Goal: Use online tool/utility: Utilize a website feature to perform a specific function

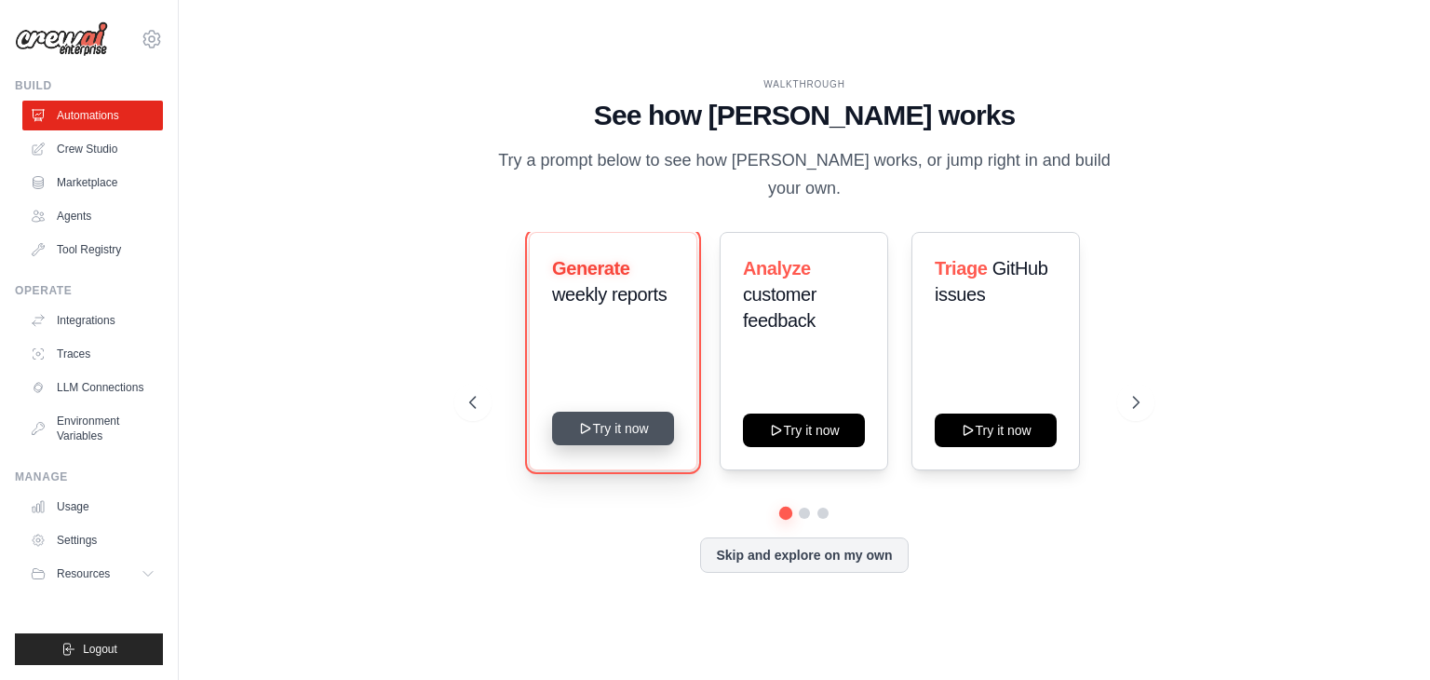
click at [618, 417] on button "Try it now" at bounding box center [613, 429] width 122 height 34
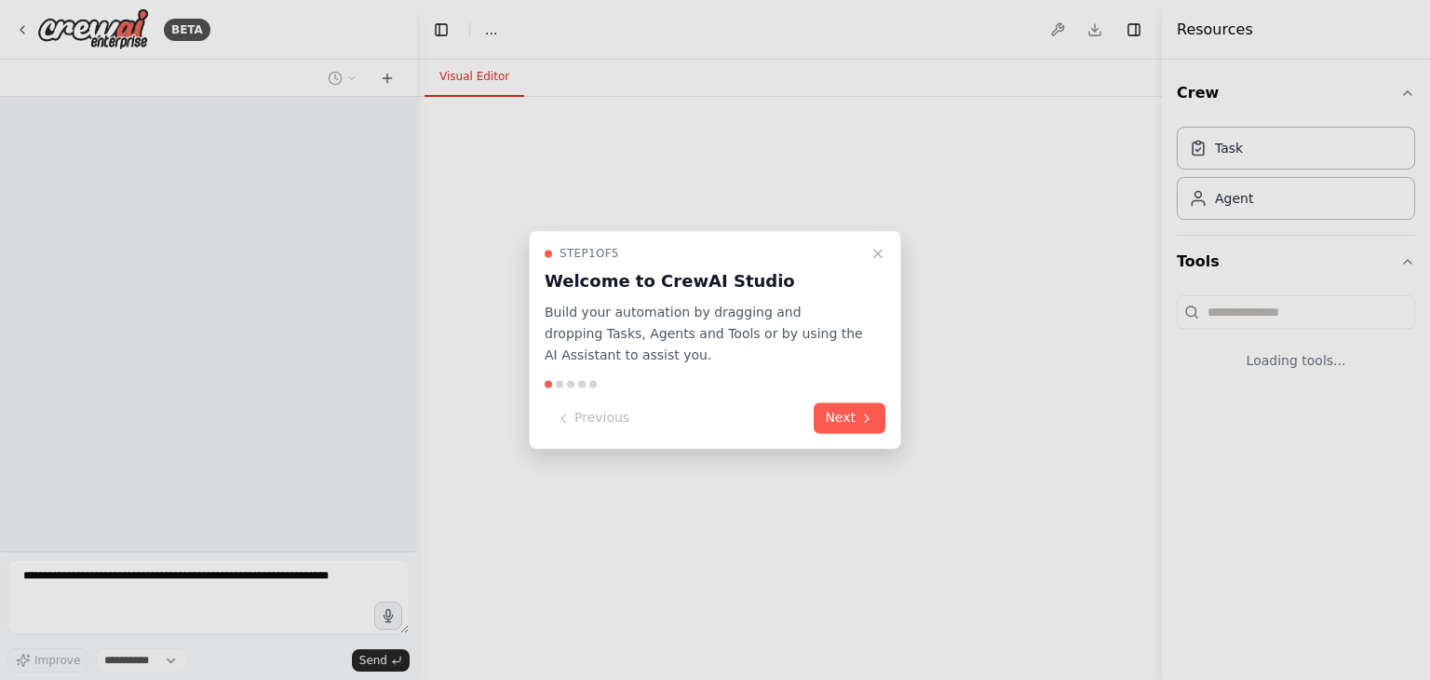
select select "****"
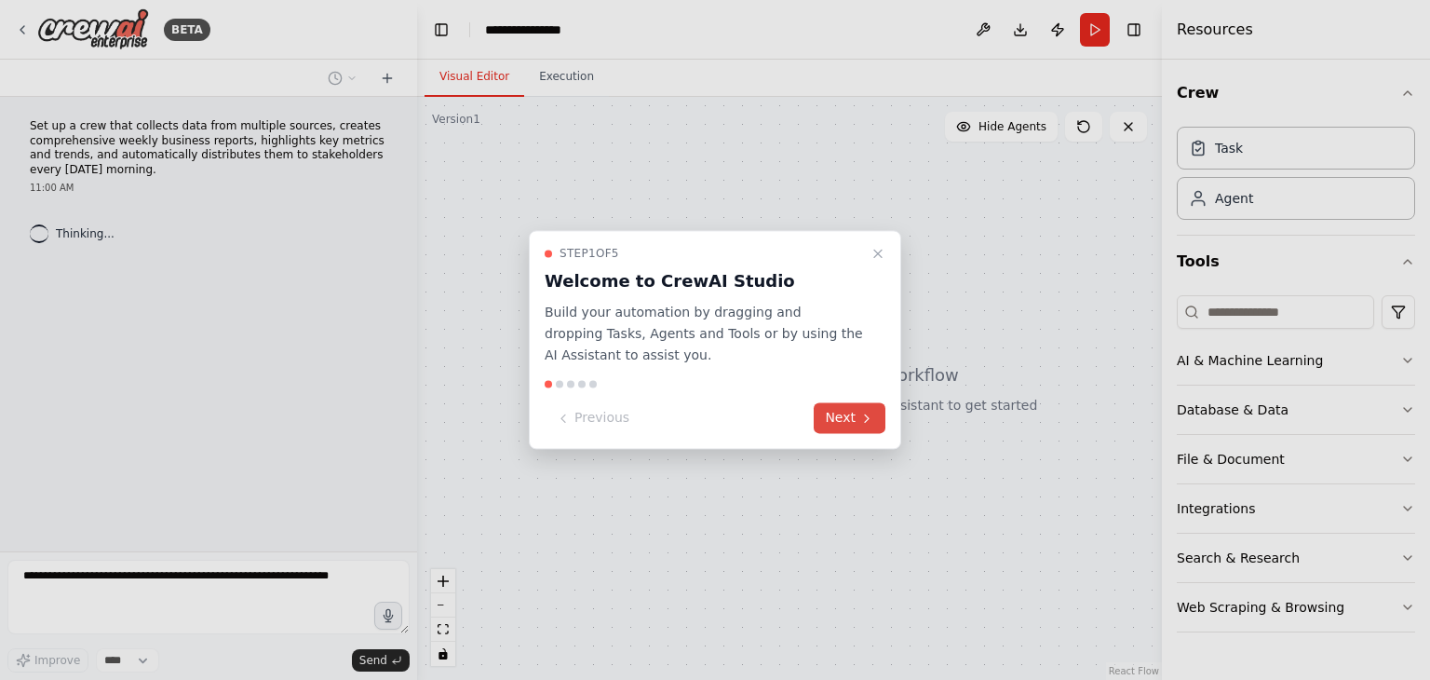
click at [864, 423] on icon at bounding box center [866, 418] width 15 height 15
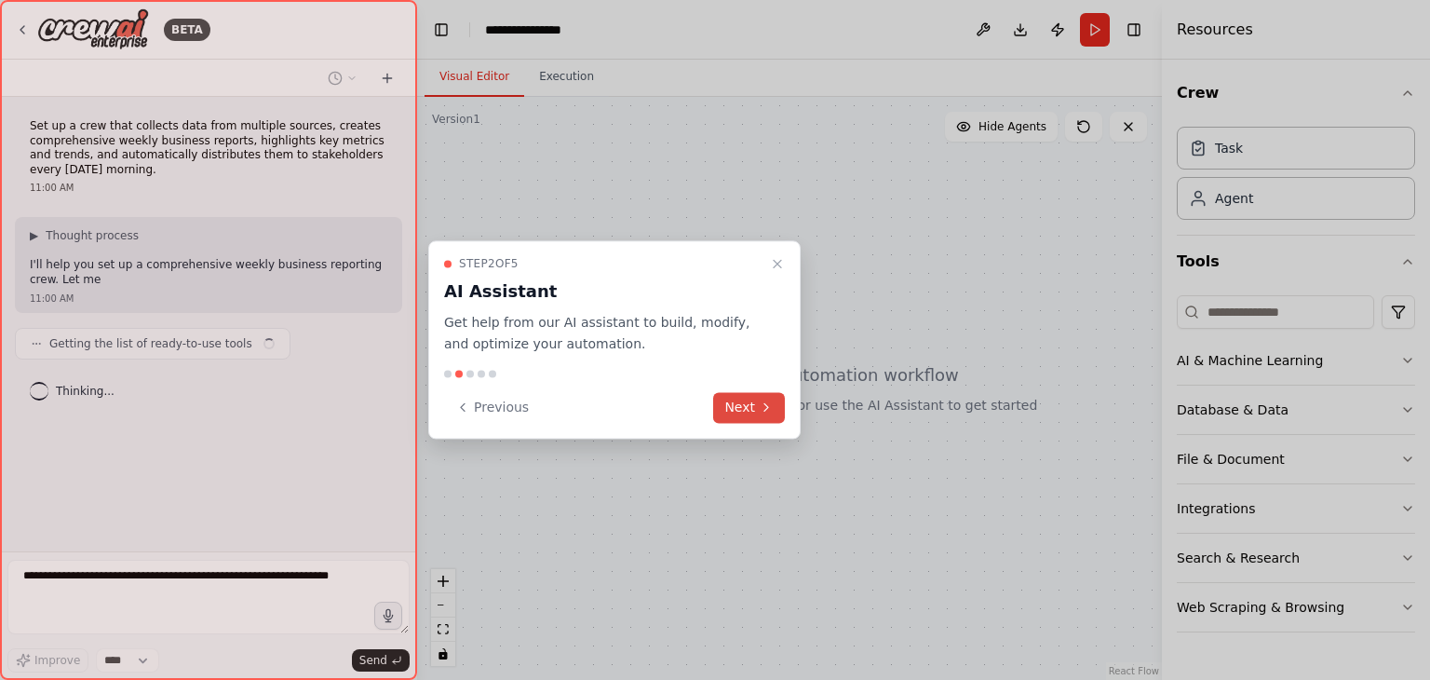
click at [735, 402] on button "Next" at bounding box center [749, 407] width 72 height 31
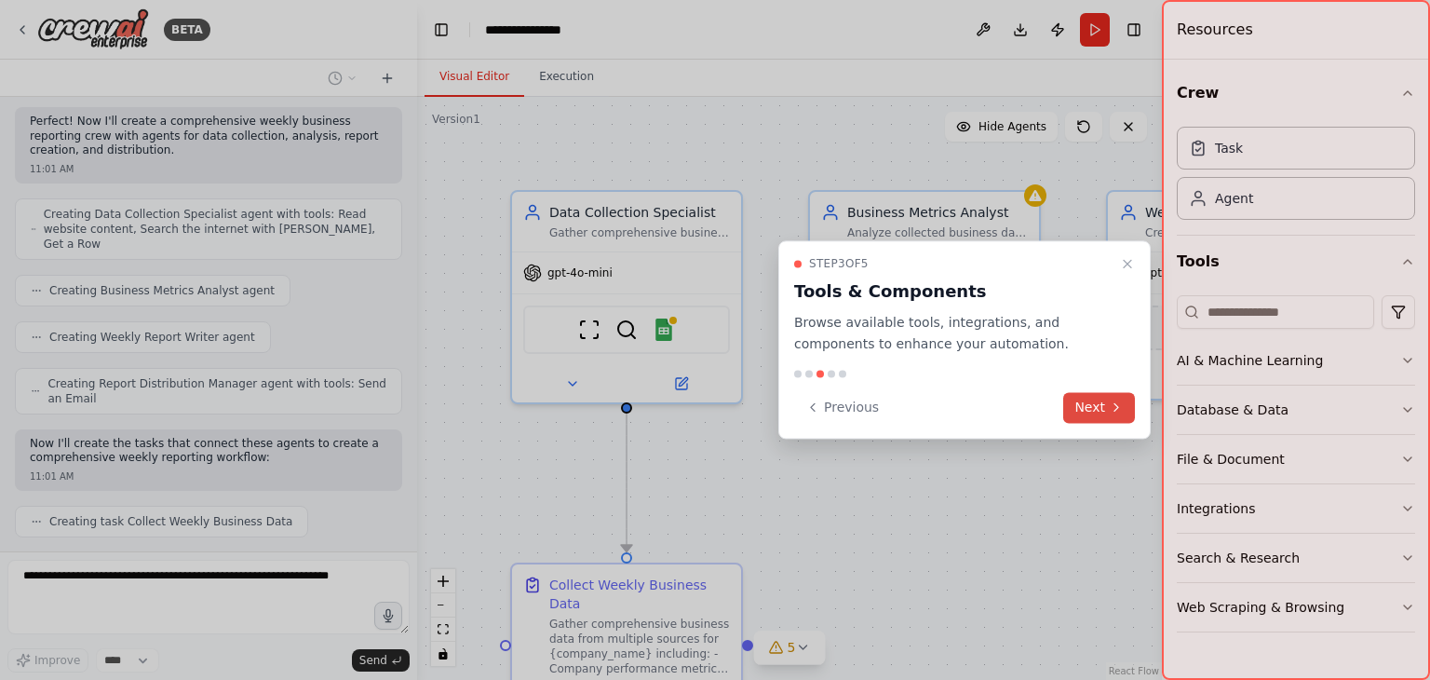
scroll to position [573, 0]
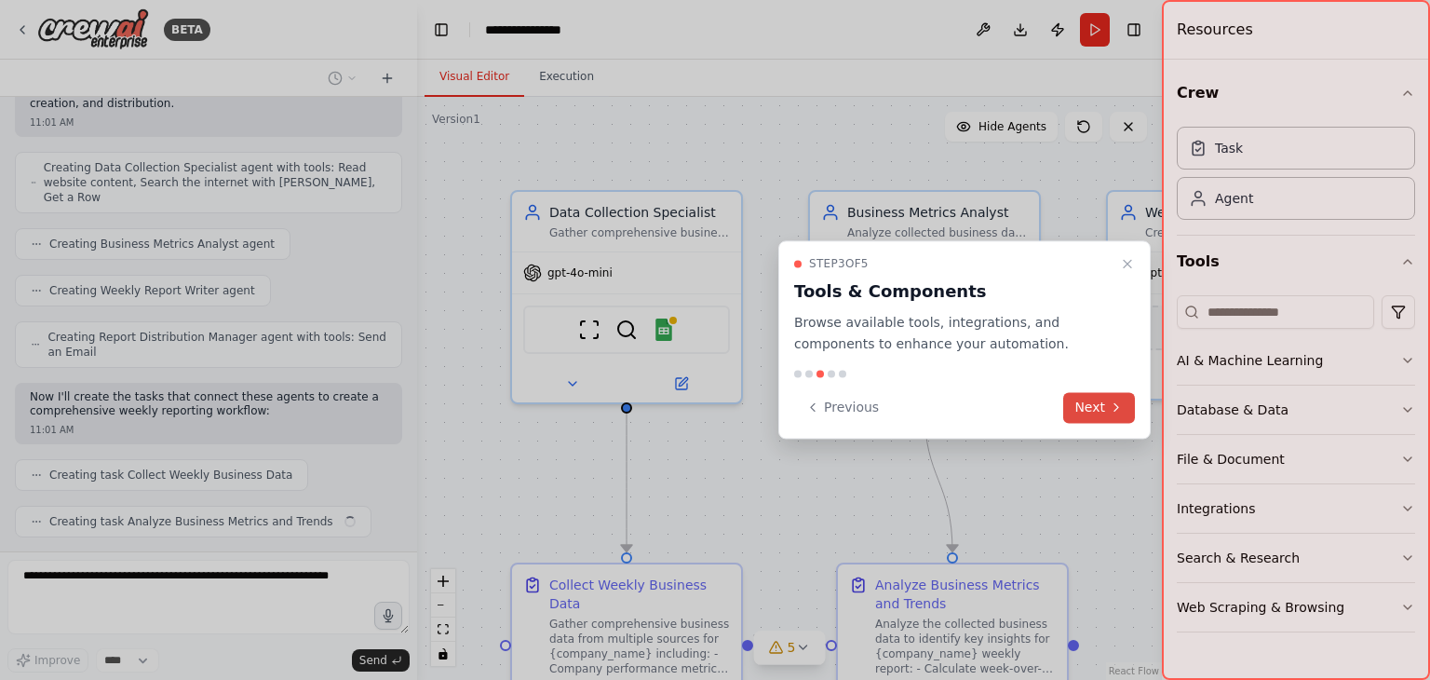
click at [1080, 406] on button "Next" at bounding box center [1099, 407] width 72 height 31
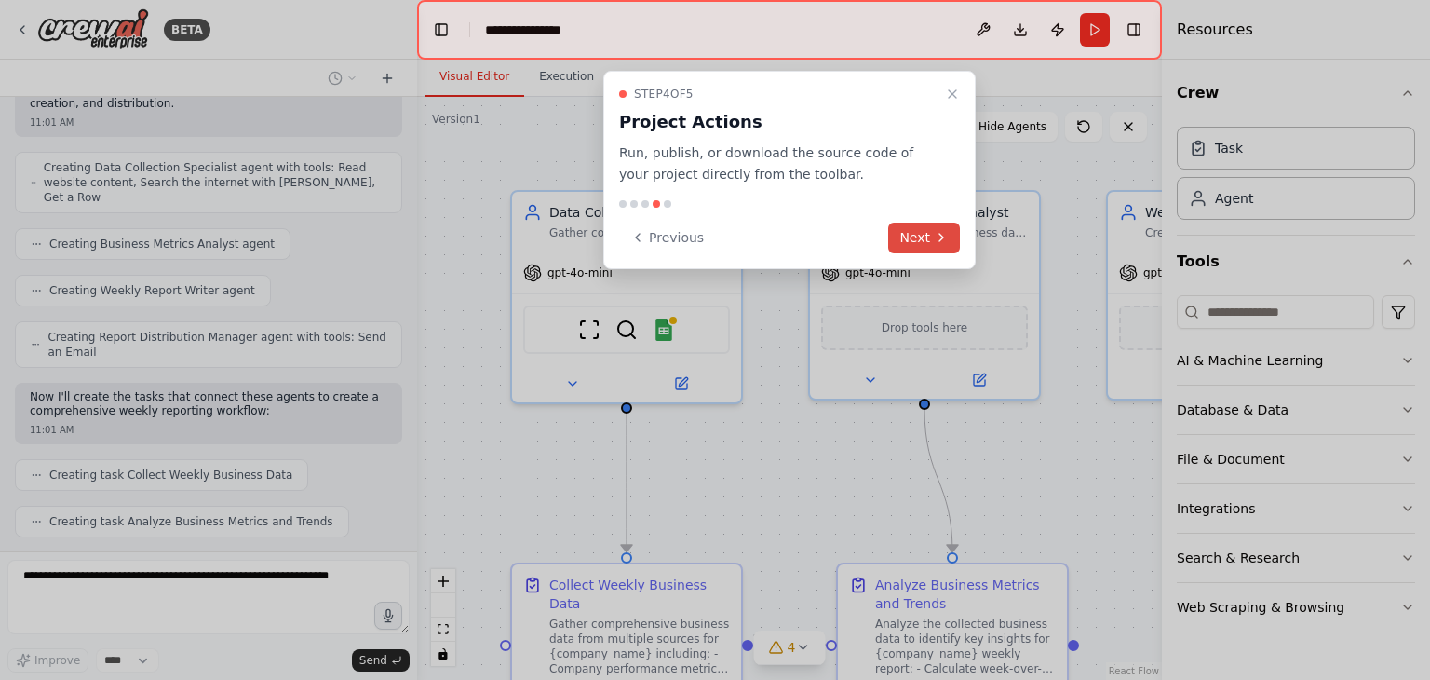
click at [914, 243] on button "Next" at bounding box center [924, 238] width 72 height 31
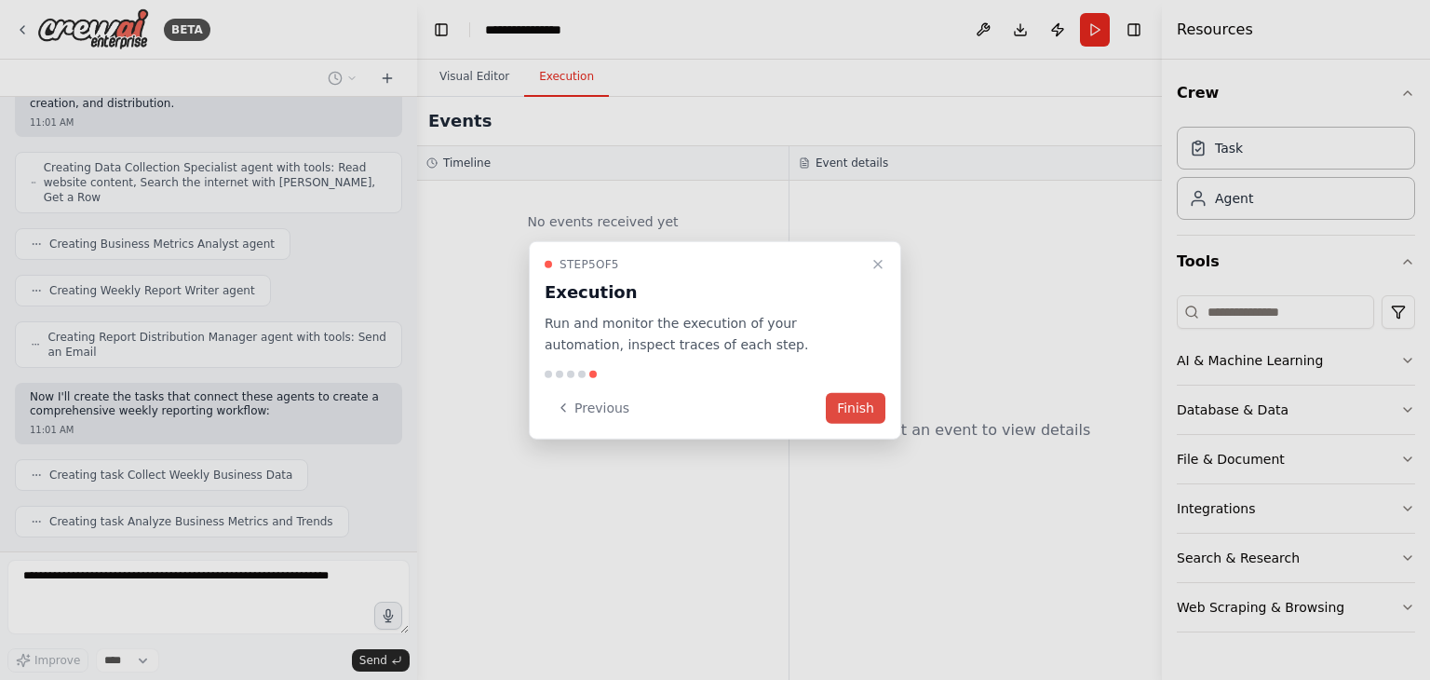
click at [854, 411] on button "Finish" at bounding box center [856, 407] width 60 height 31
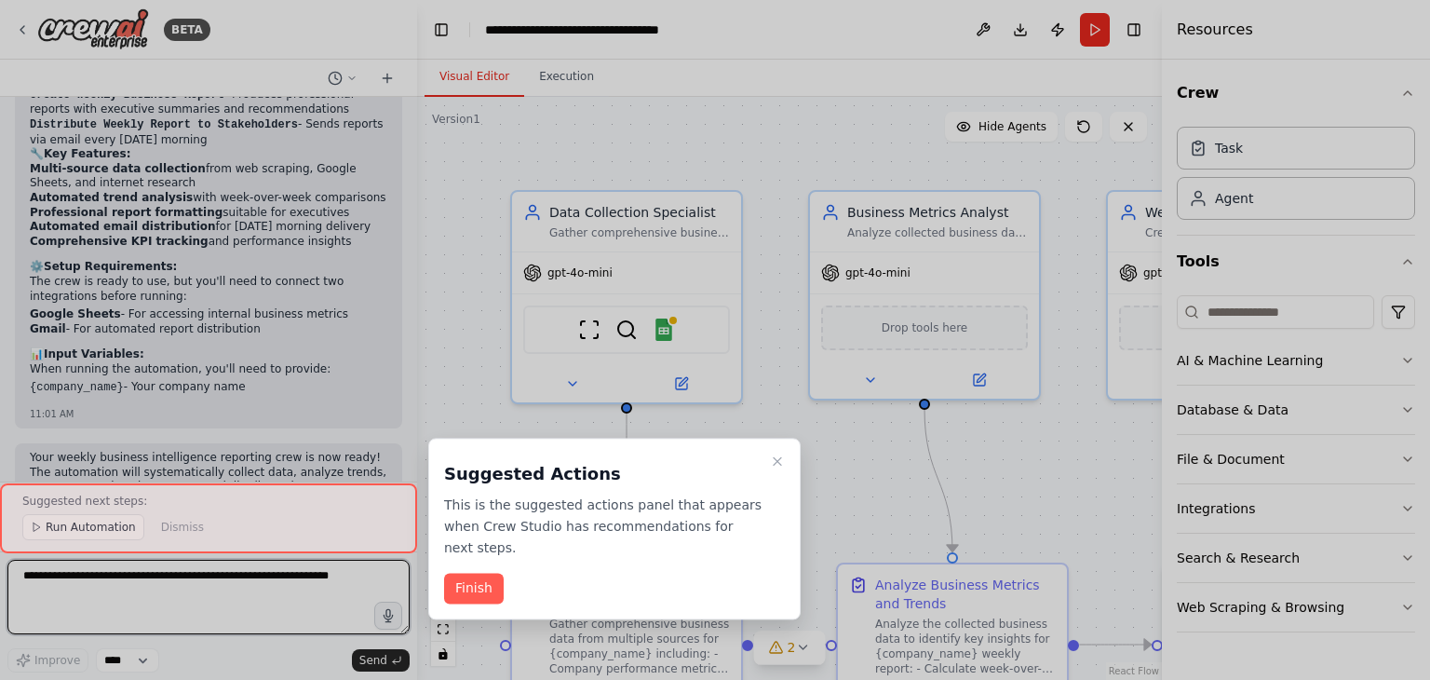
scroll to position [1641, 0]
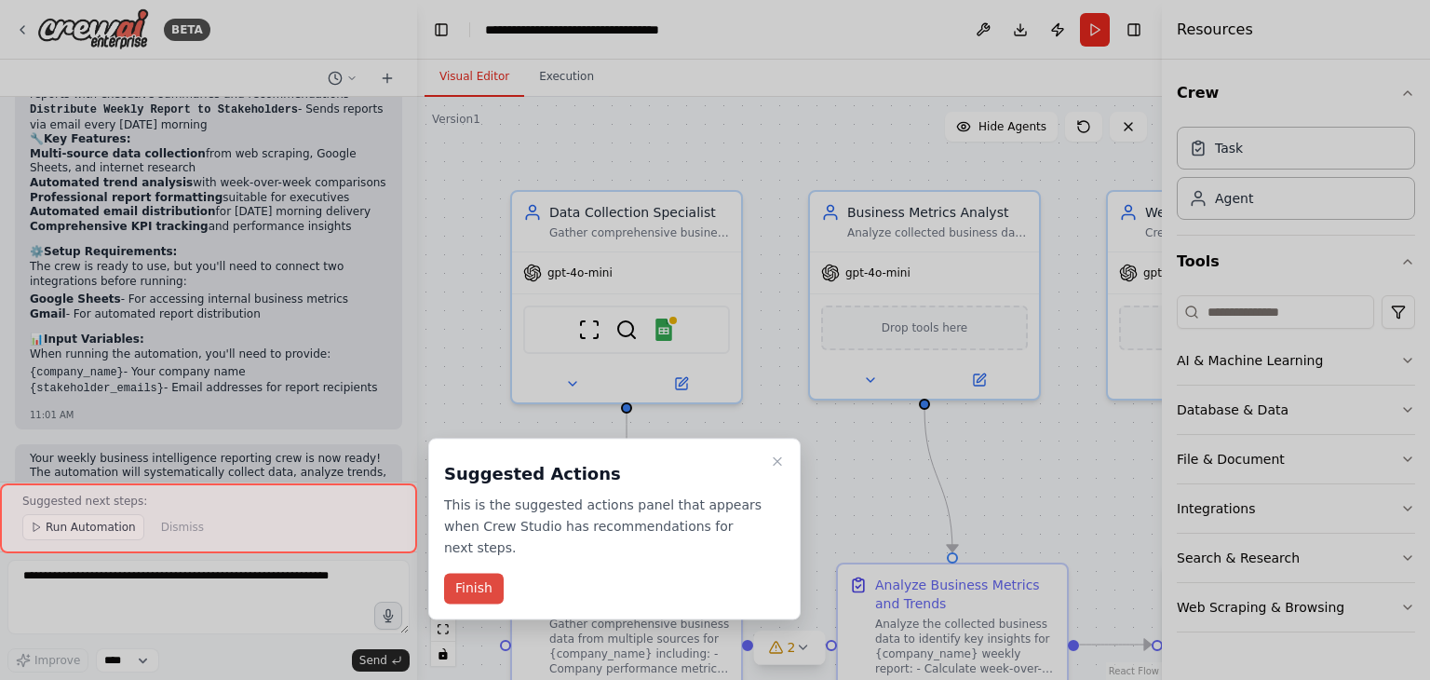
click at [471, 573] on button "Finish" at bounding box center [474, 588] width 60 height 31
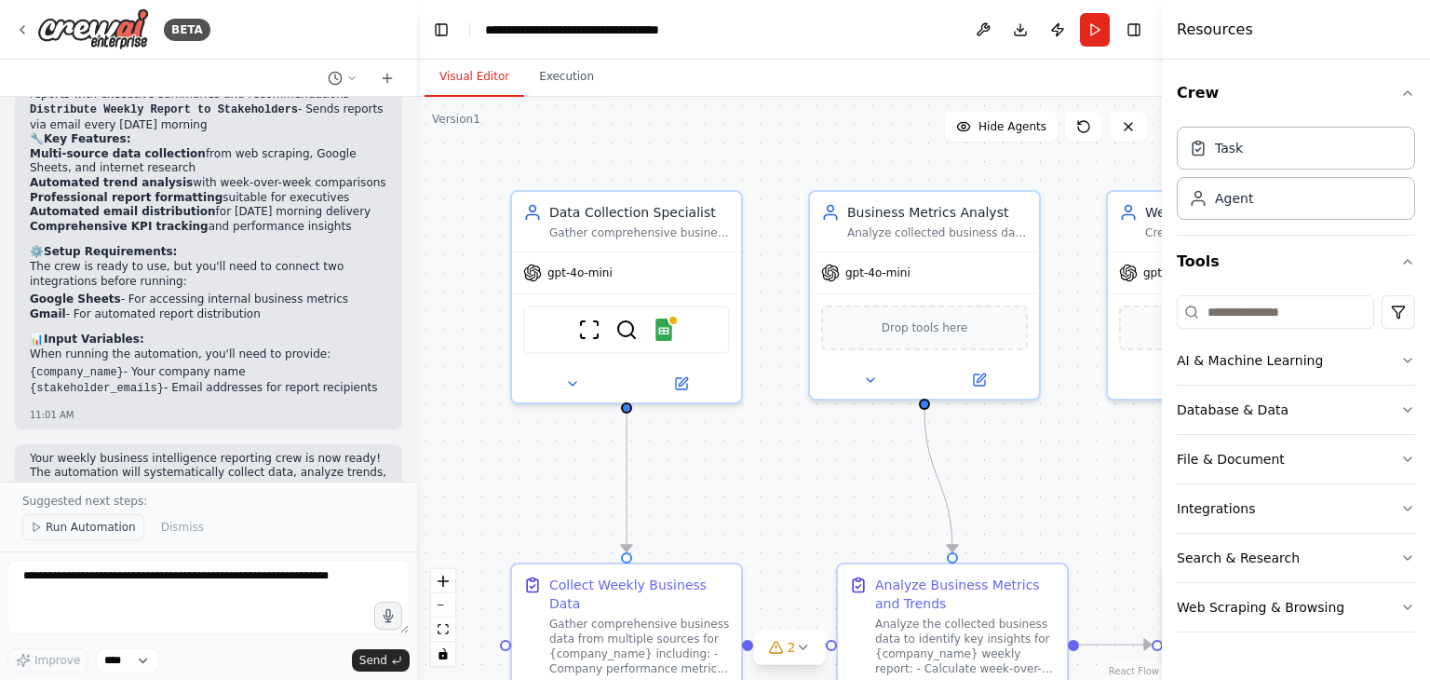
click at [76, 527] on span "Run Automation" at bounding box center [91, 526] width 90 height 15
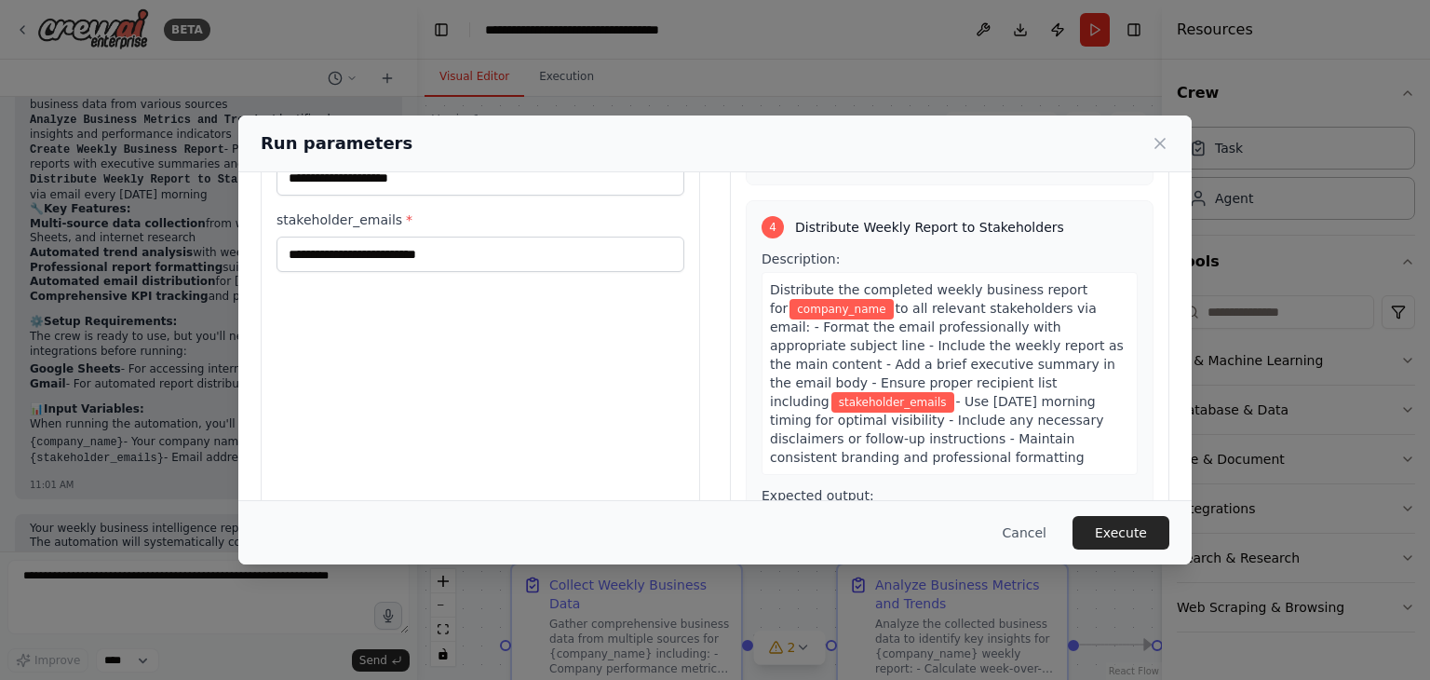
scroll to position [0, 0]
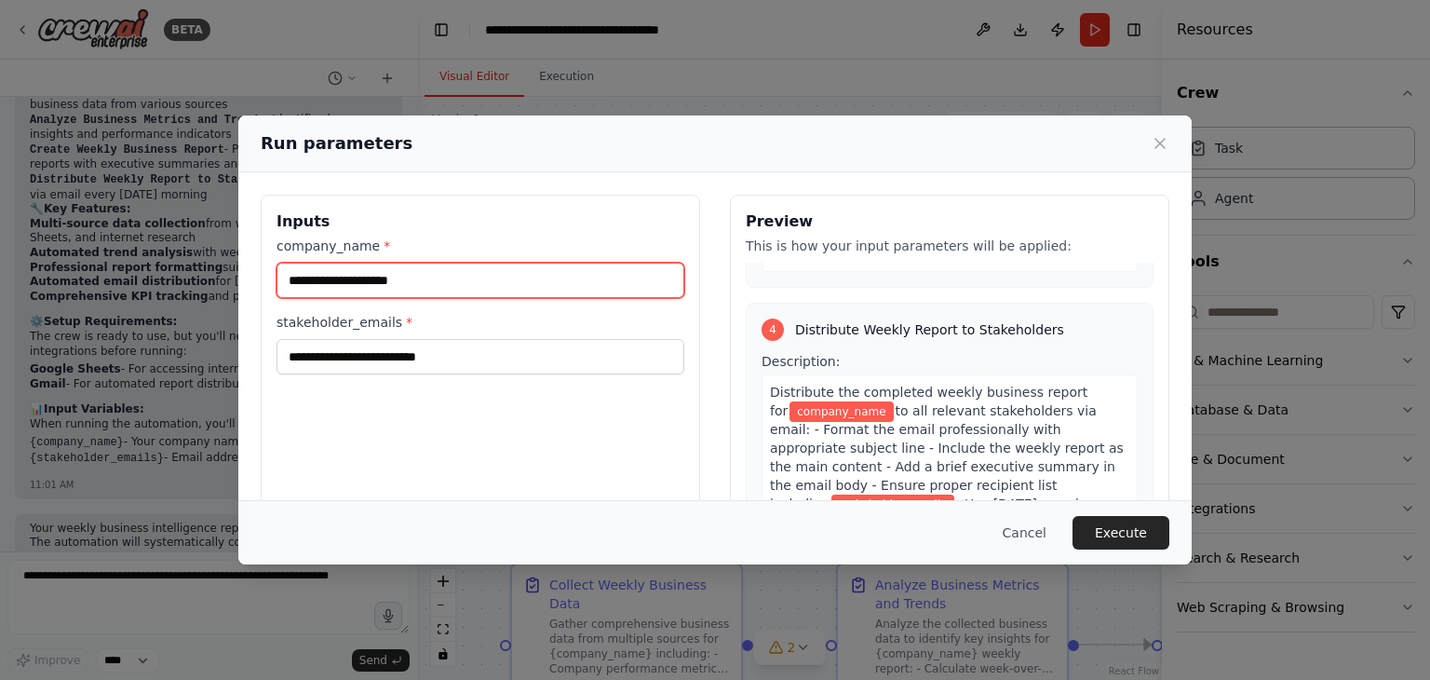
click at [359, 286] on input "company_name *" at bounding box center [481, 280] width 408 height 35
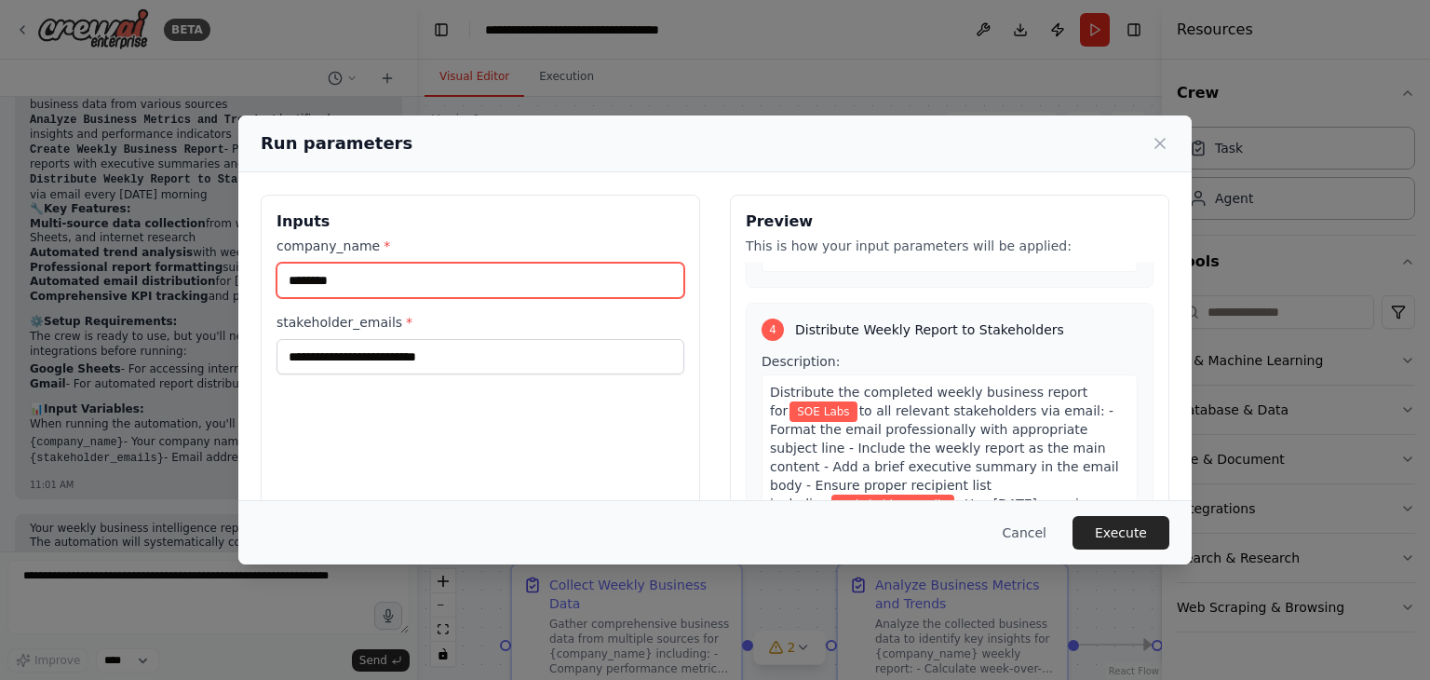
type input "********"
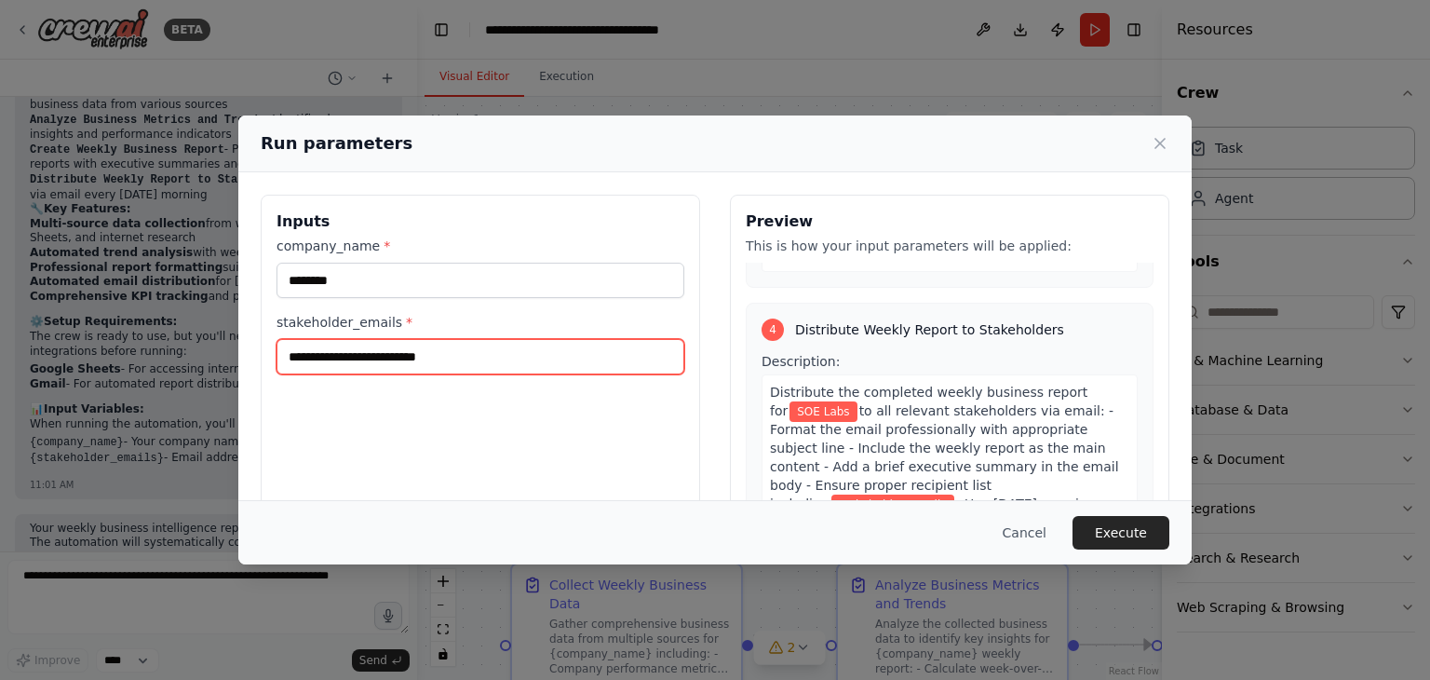
drag, startPoint x: 437, startPoint y: 360, endPoint x: 243, endPoint y: 344, distance: 194.3
click at [243, 344] on div "Inputs company_name * ******** stakeholder_emails * Preview This is how your in…" at bounding box center [714, 415] width 953 height 486
type input "**********"
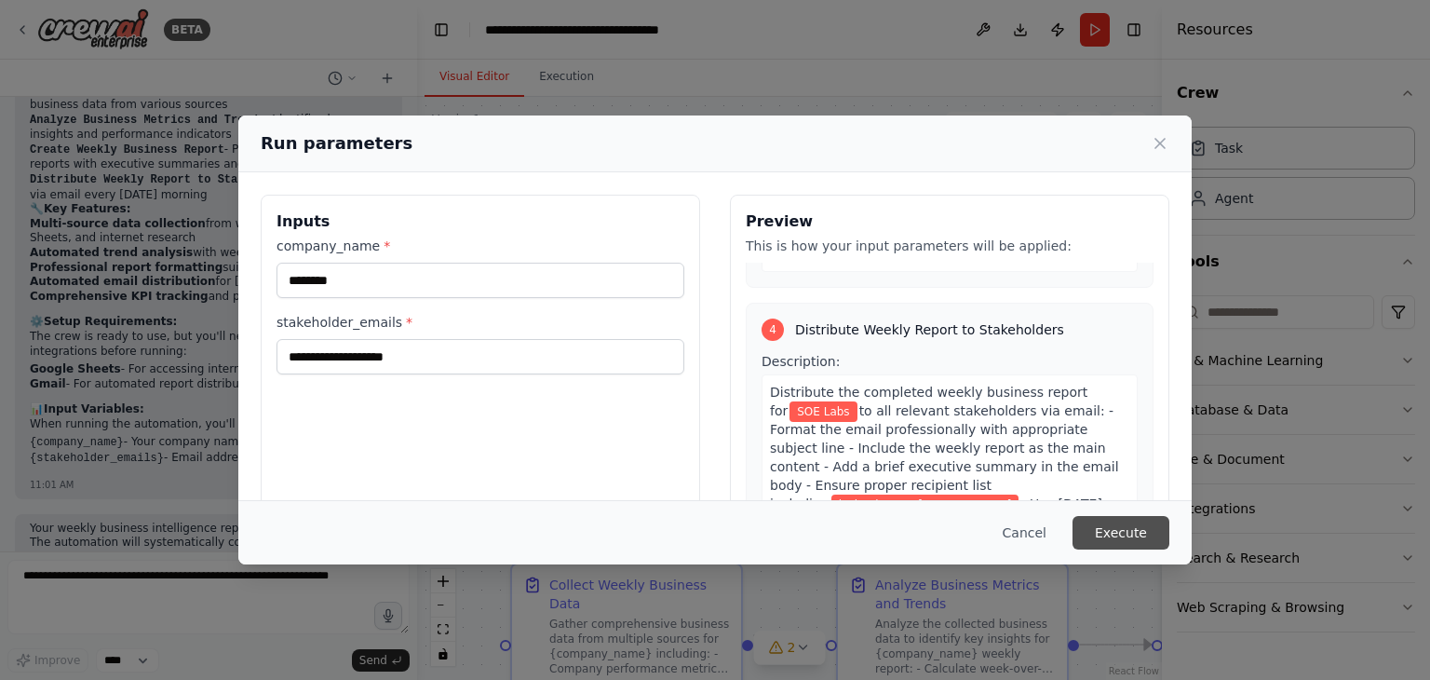
click at [1114, 531] on button "Execute" at bounding box center [1121, 533] width 97 height 34
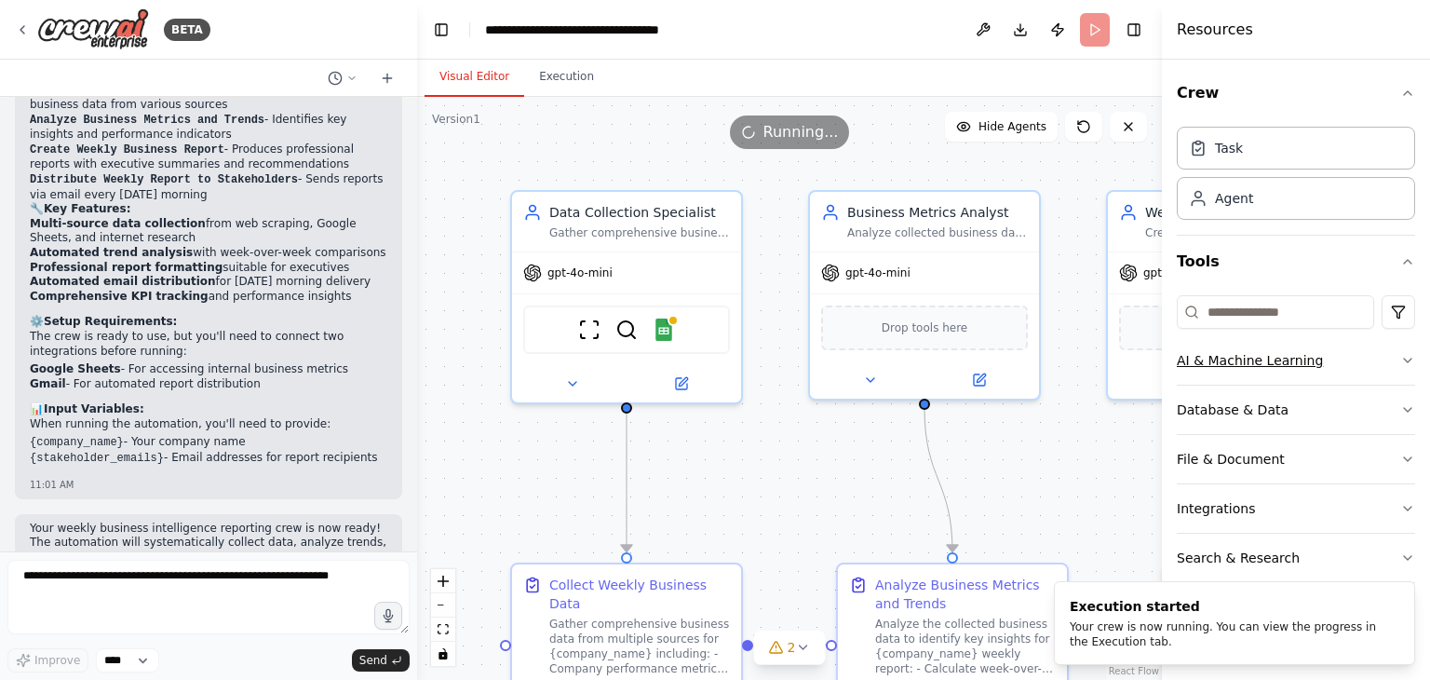
click at [1403, 359] on icon "button" at bounding box center [1407, 360] width 15 height 15
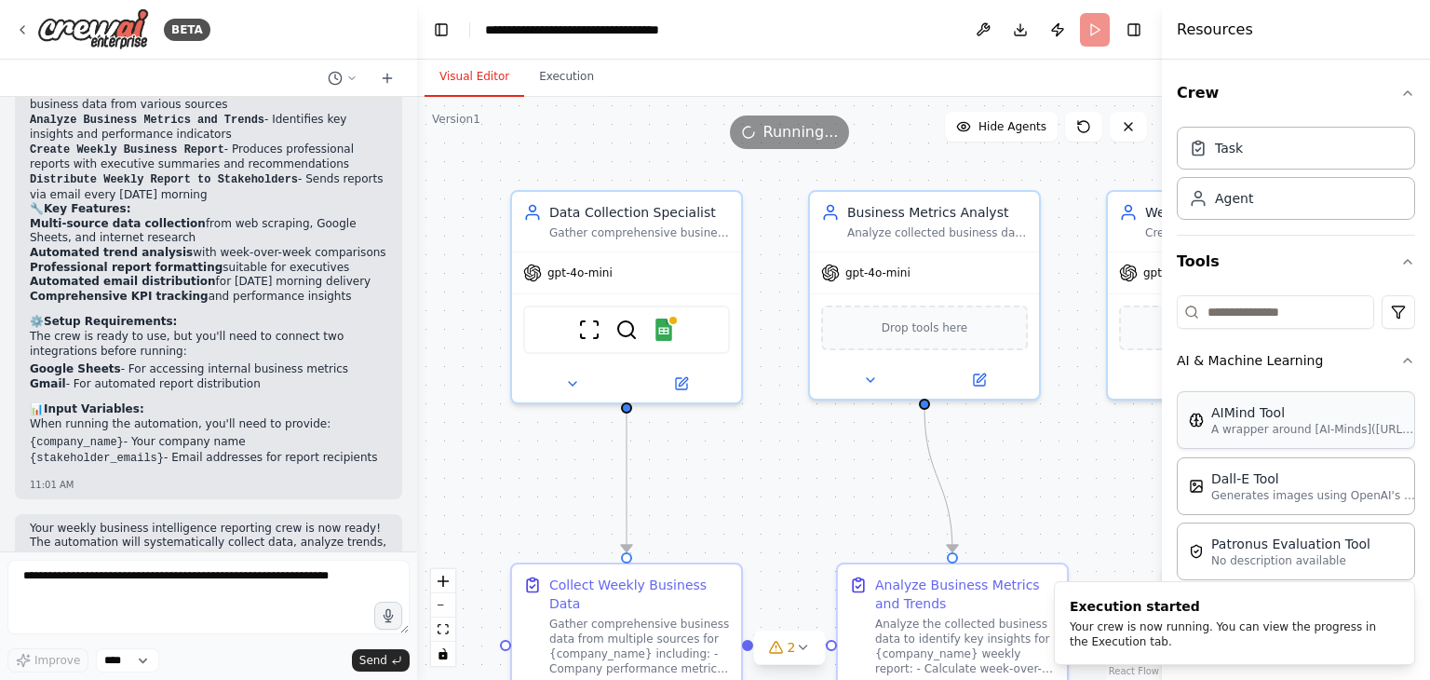
scroll to position [254, 0]
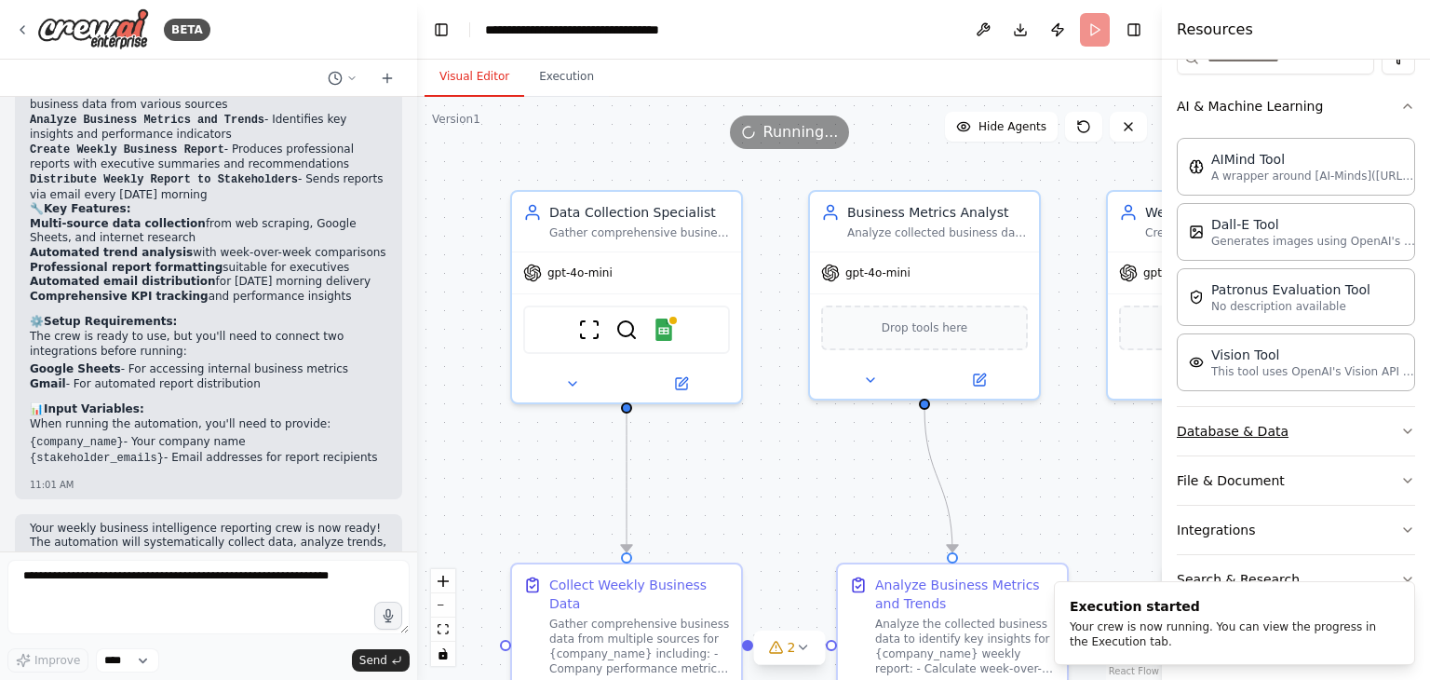
click at [1400, 425] on icon "button" at bounding box center [1407, 431] width 15 height 15
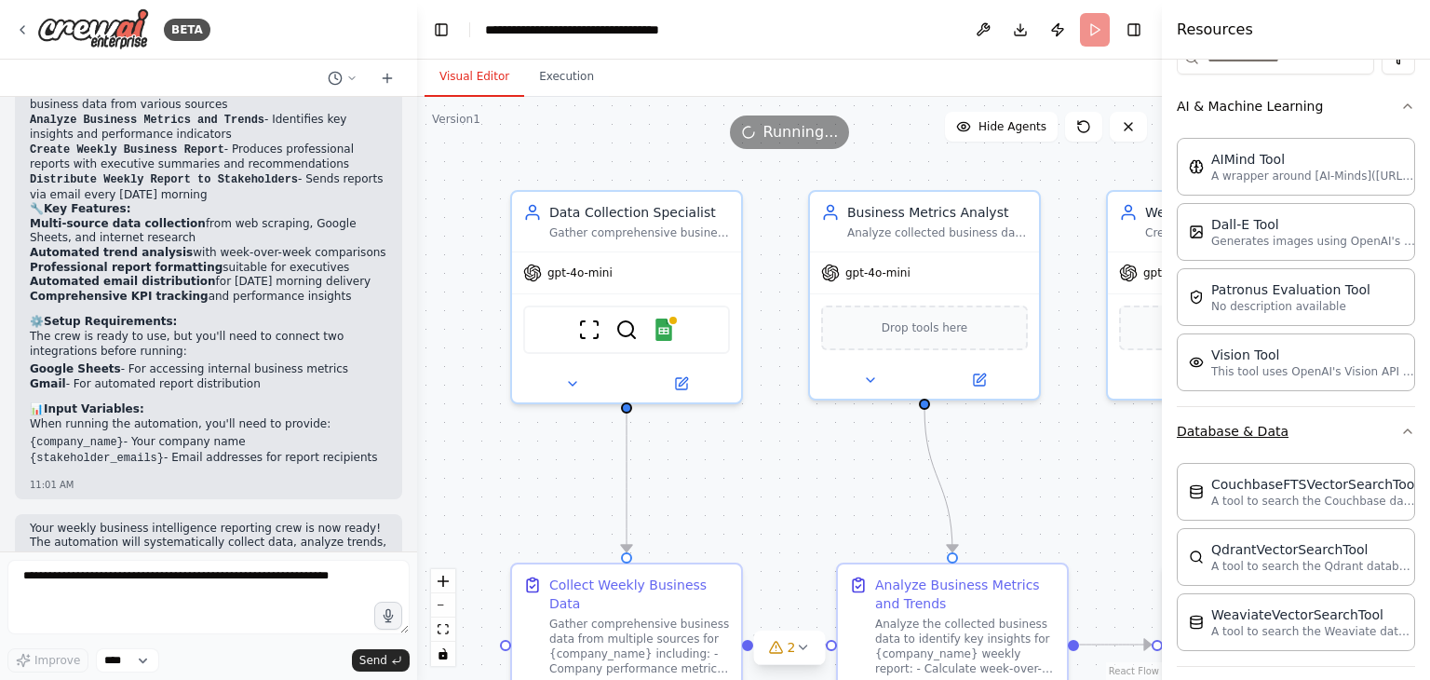
scroll to position [464, 0]
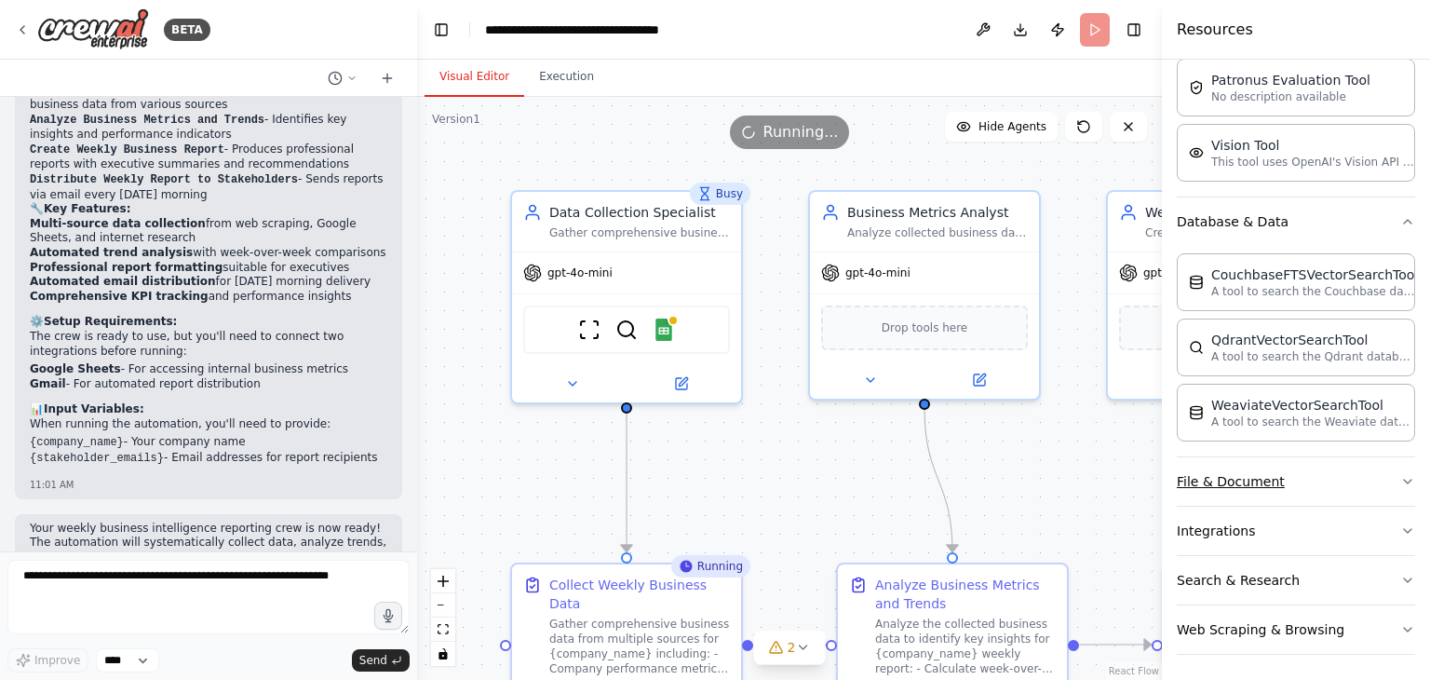
click at [1382, 486] on button "File & Document" at bounding box center [1296, 481] width 238 height 48
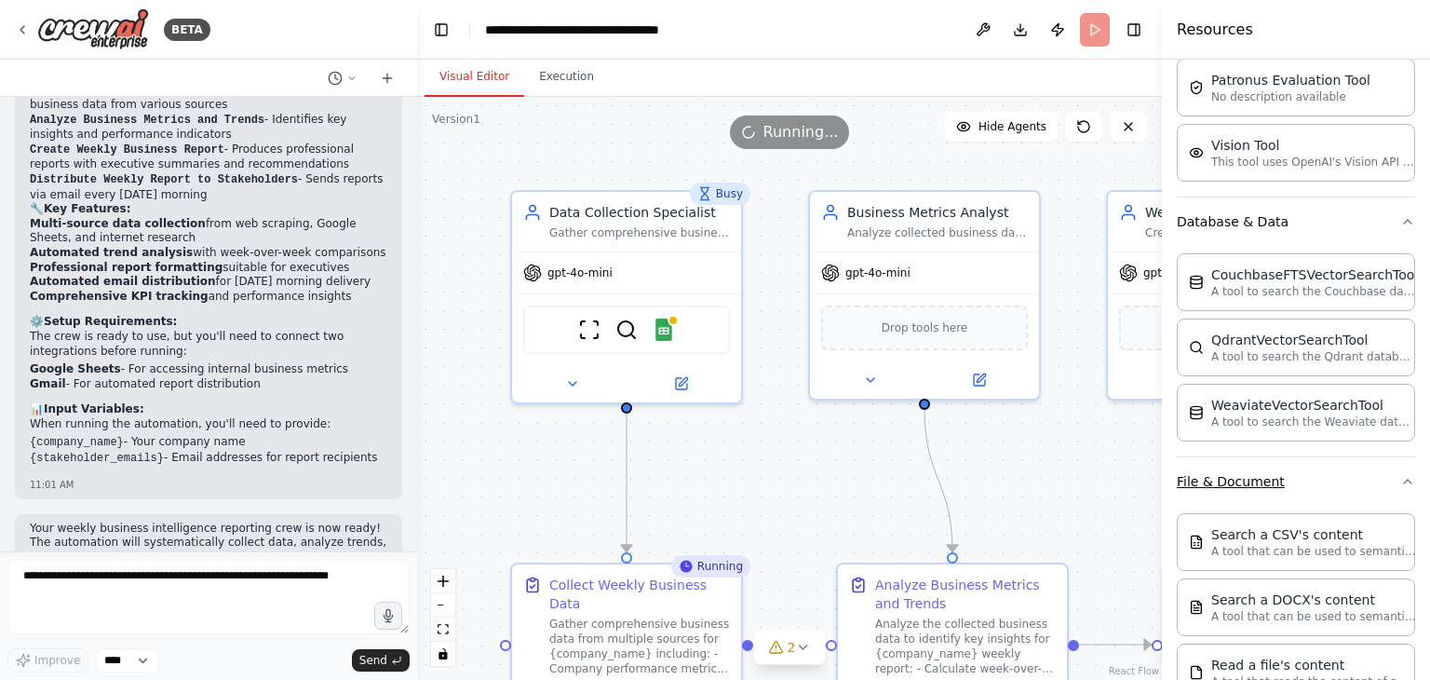
scroll to position [997, 0]
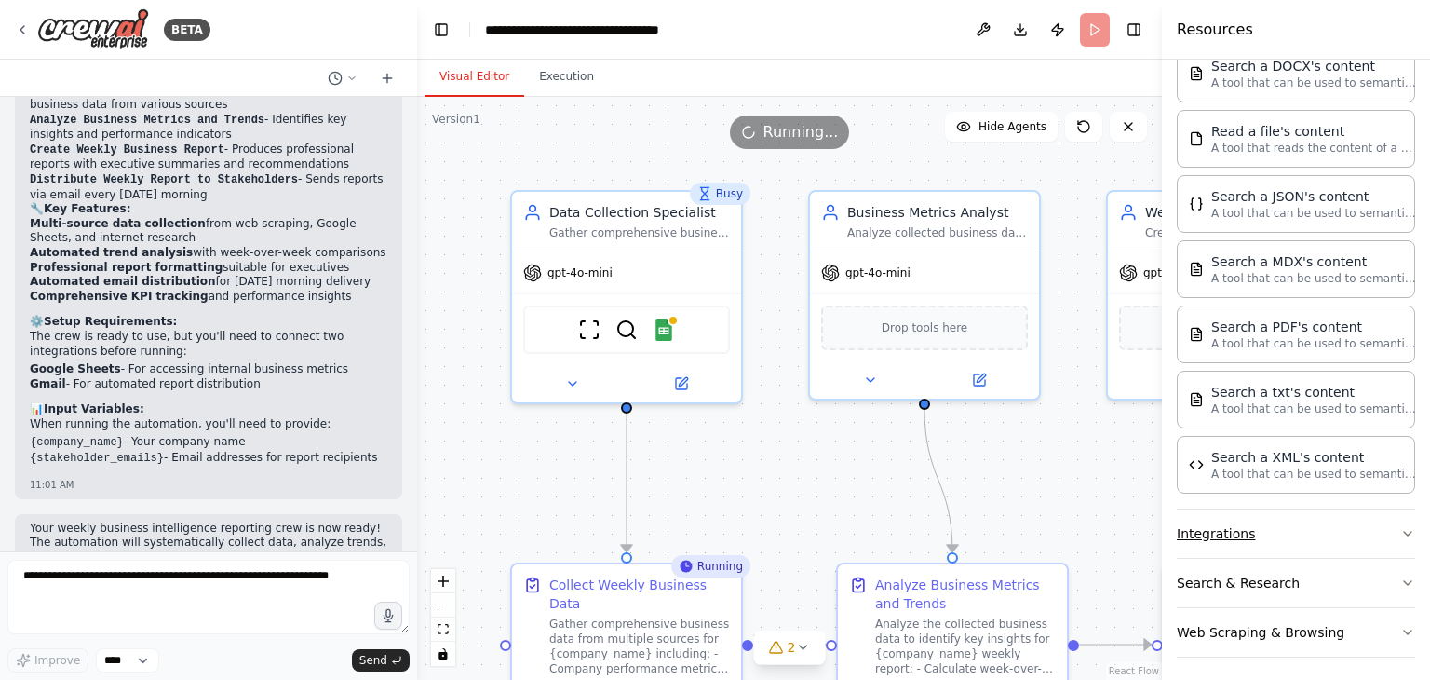
click at [1400, 526] on icon "button" at bounding box center [1407, 533] width 15 height 15
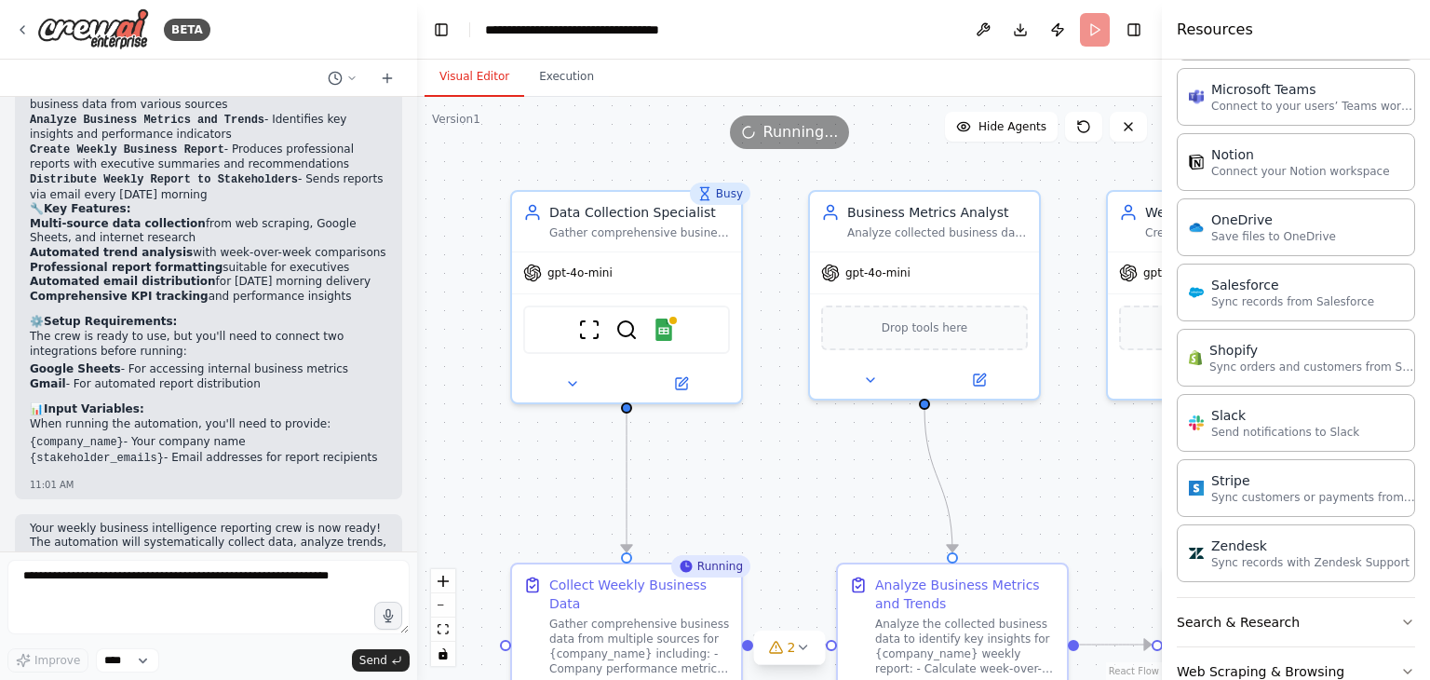
scroll to position [2372, 0]
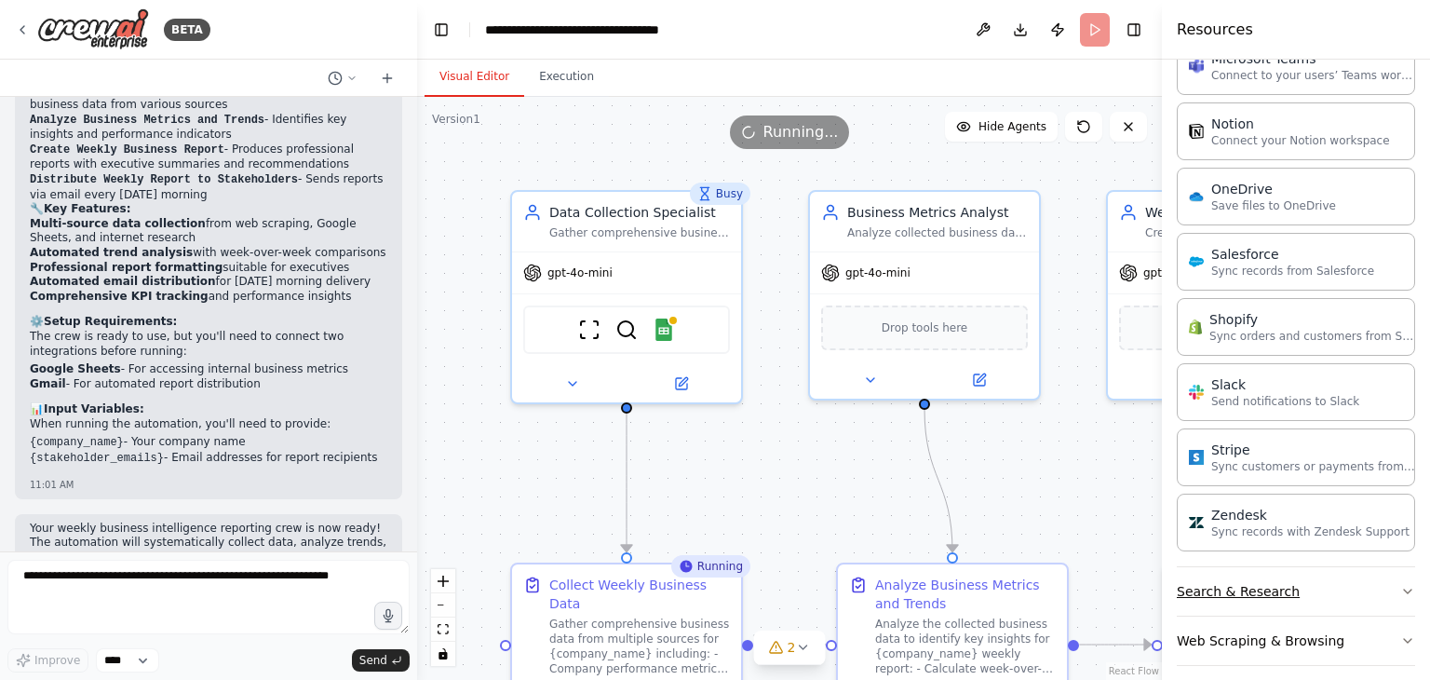
click at [1383, 574] on button "Search & Research" at bounding box center [1296, 591] width 238 height 48
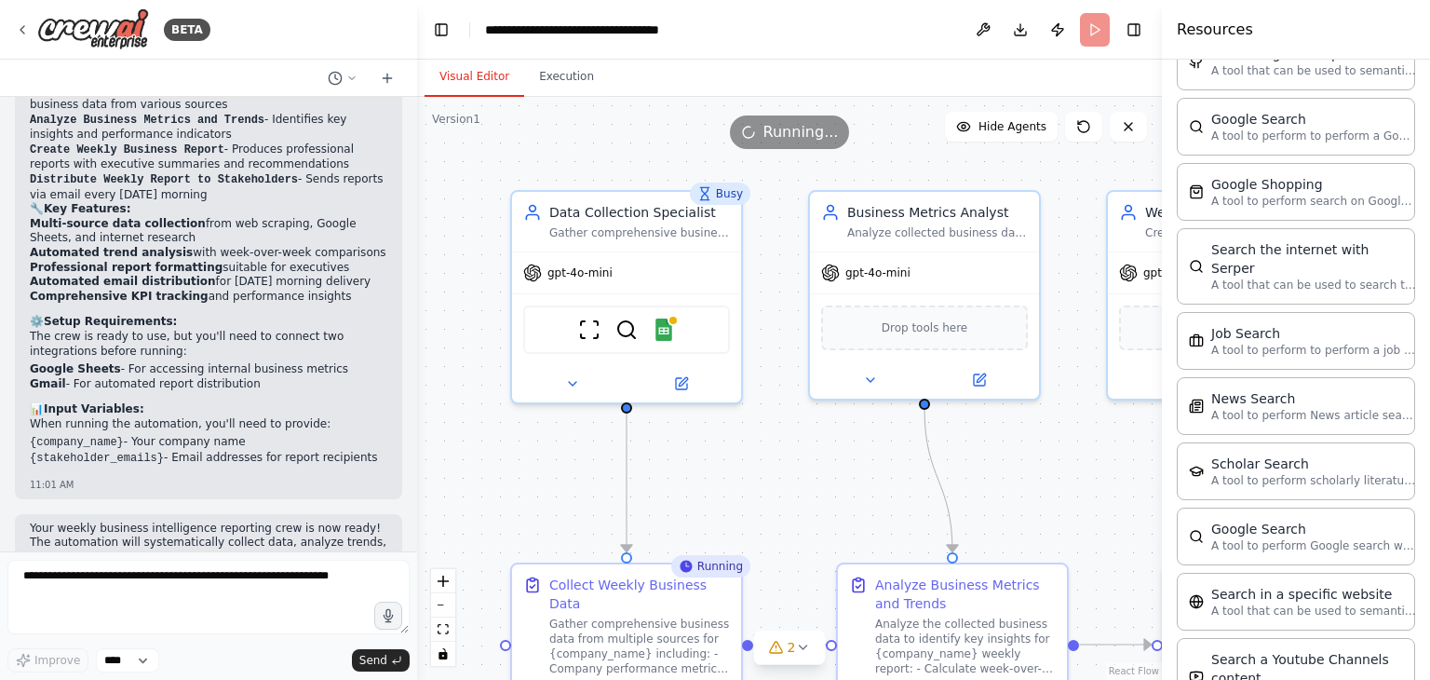
scroll to position [3313, 0]
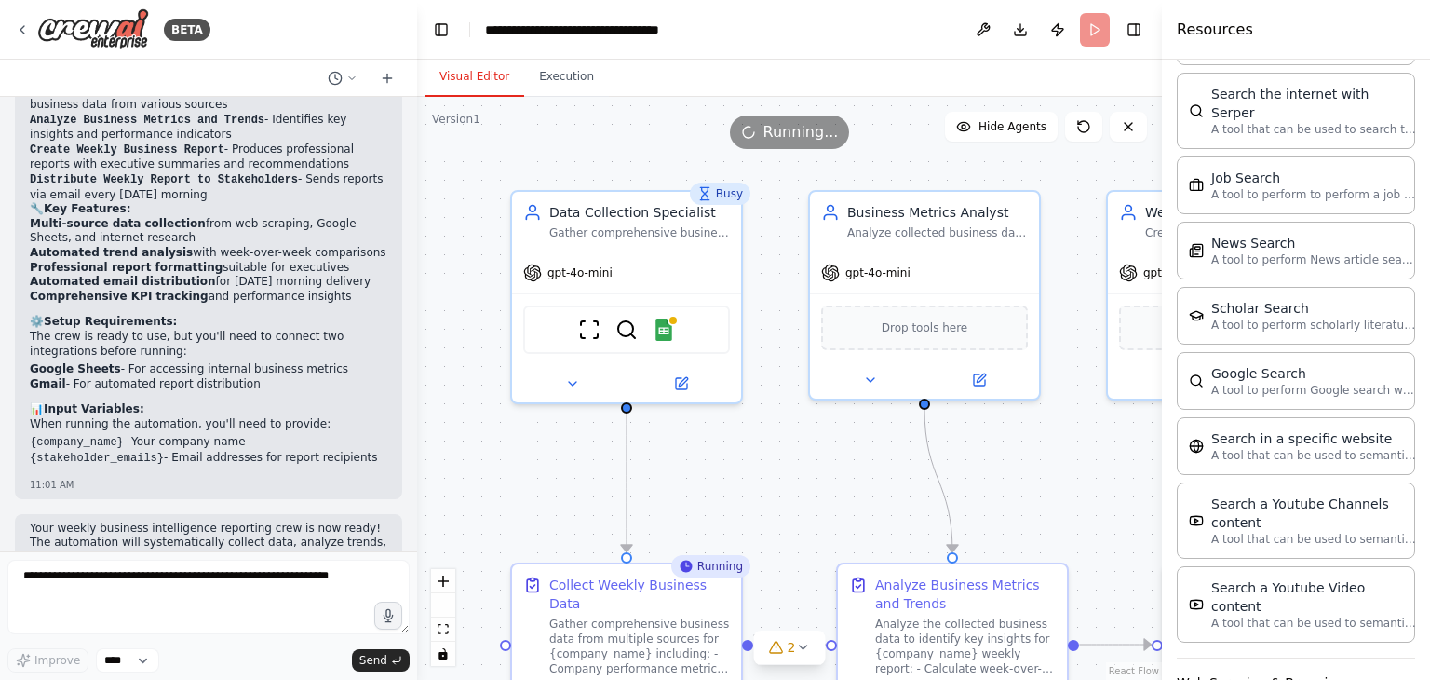
click at [1378, 658] on button "Web Scraping & Browsing" at bounding box center [1296, 682] width 238 height 48
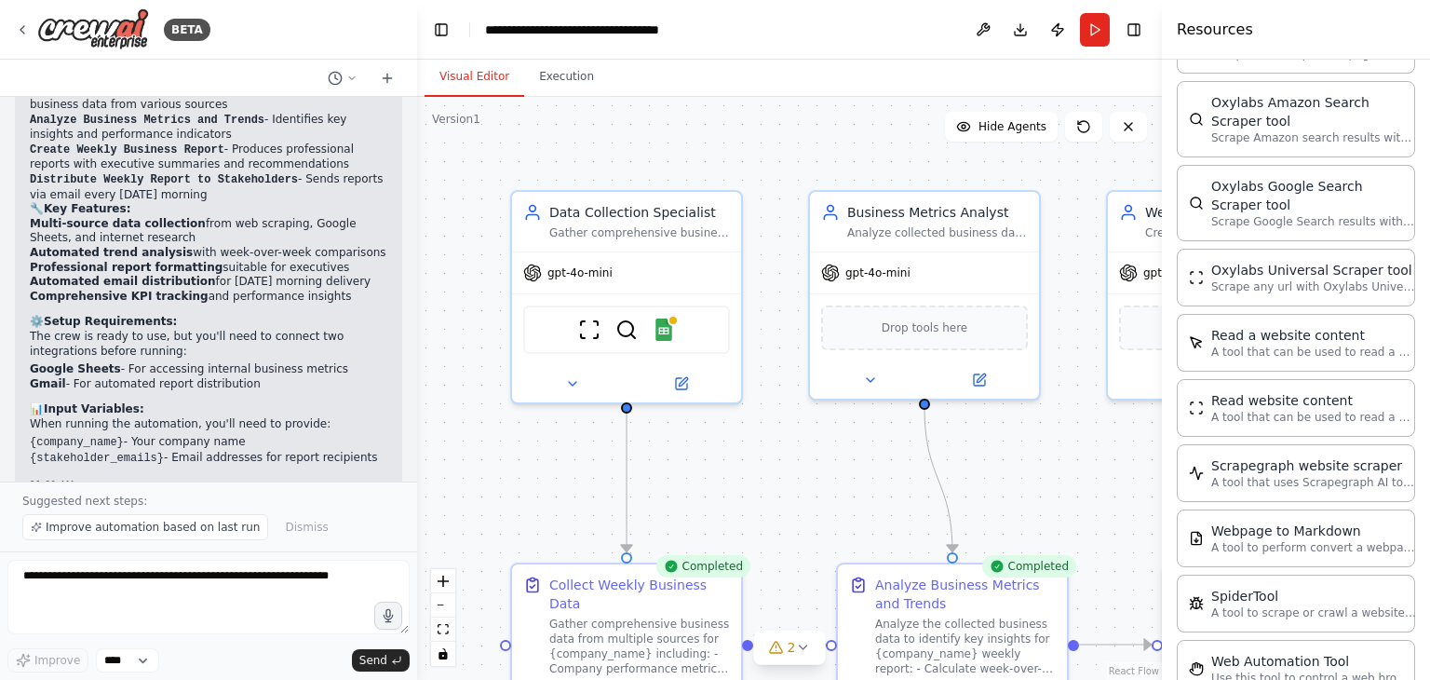
scroll to position [1641, 0]
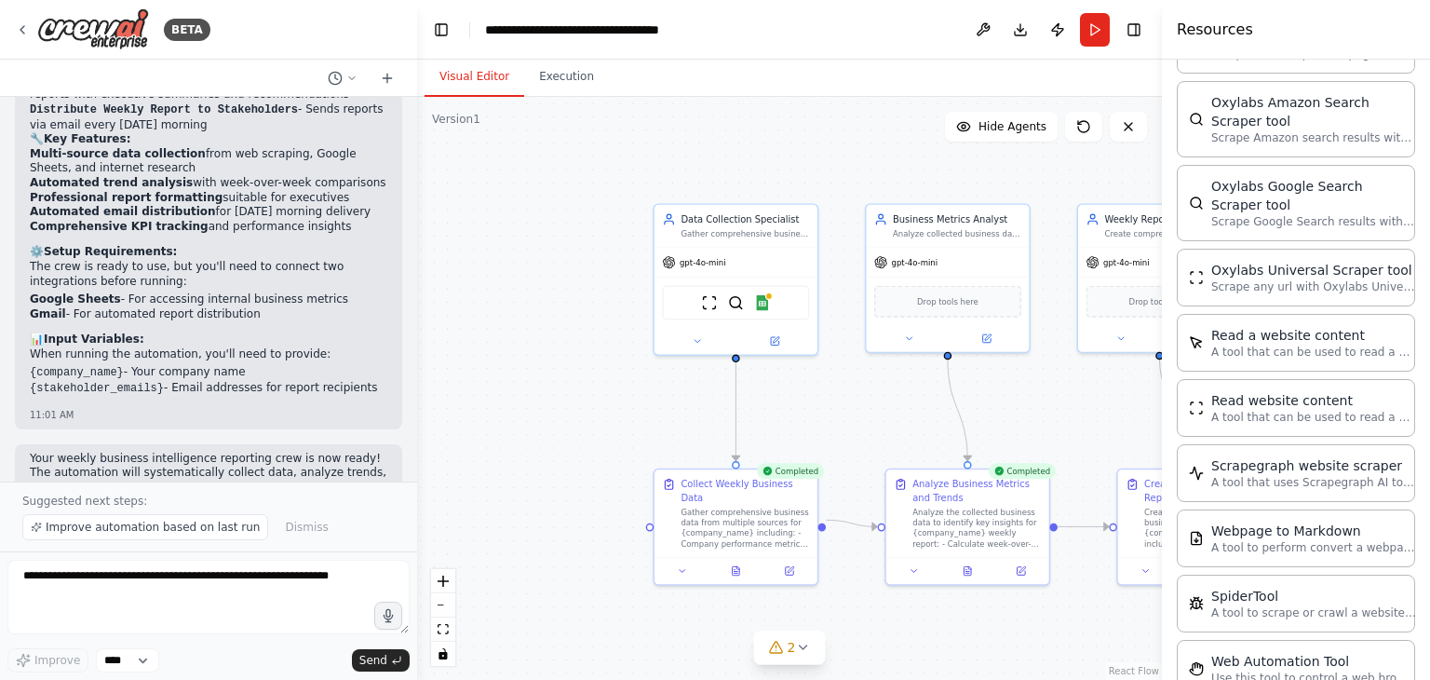
click at [1057, 240] on div ".deletable-edge-delete-btn { width: 20px; height: 20px; border: 0px solid #ffff…" at bounding box center [789, 388] width 745 height 583
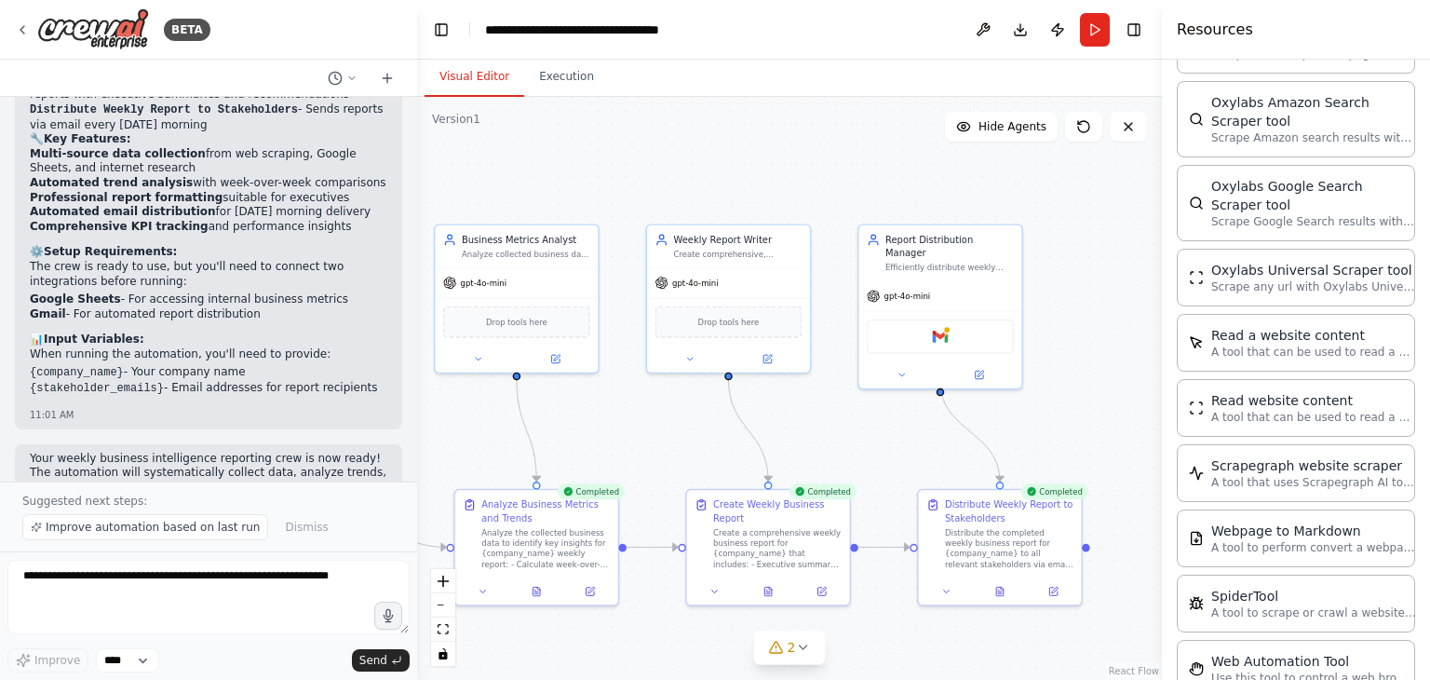
drag, startPoint x: 1057, startPoint y: 240, endPoint x: 626, endPoint y: 261, distance: 431.5
click at [626, 261] on div ".deletable-edge-delete-btn { width: 20px; height: 20px; border: 0px solid #ffff…" at bounding box center [789, 388] width 745 height 583
click at [794, 657] on button "2" at bounding box center [790, 647] width 72 height 34
